Goal: Task Accomplishment & Management: Manage account settings

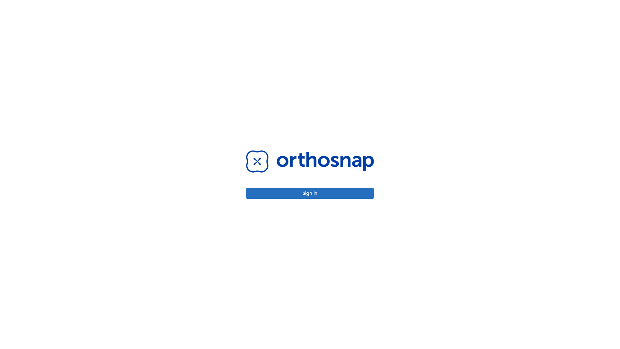
click at [310, 193] on button "Sign in" at bounding box center [310, 193] width 128 height 11
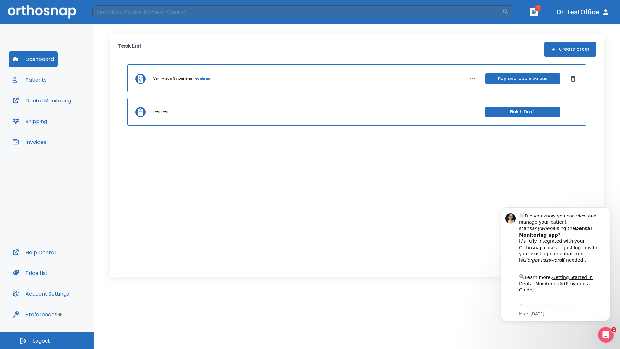
click at [47, 340] on span "Logout" at bounding box center [41, 340] width 17 height 7
